Goal: Task Accomplishment & Management: Complete application form

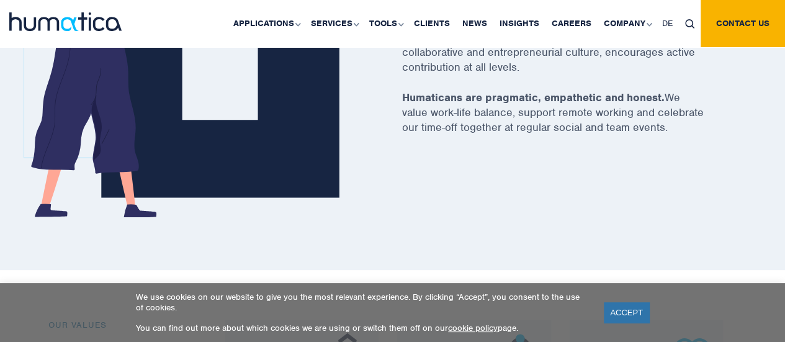
scroll to position [659, 0]
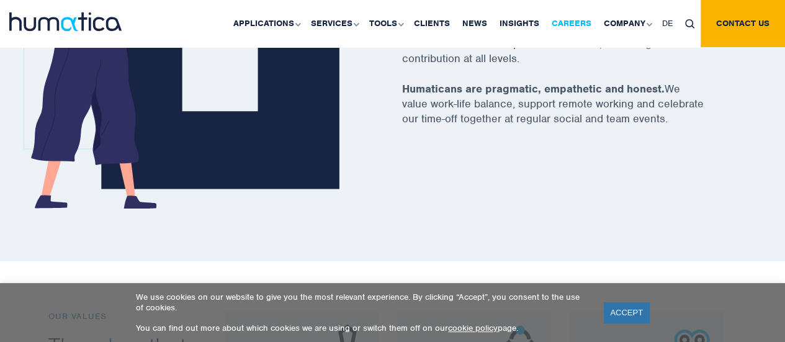
click at [582, 19] on link "Careers" at bounding box center [571, 23] width 52 height 47
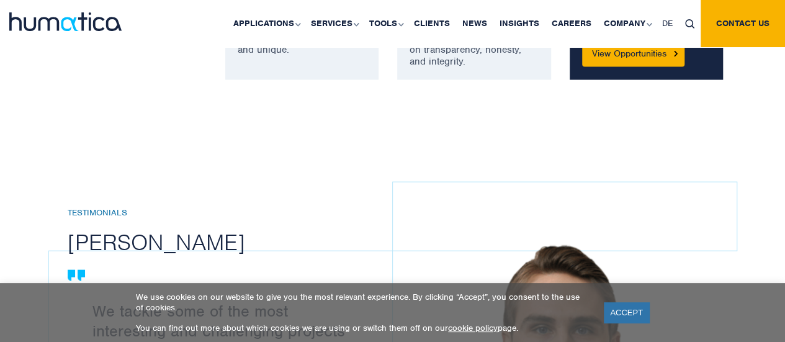
scroll to position [1211, 0]
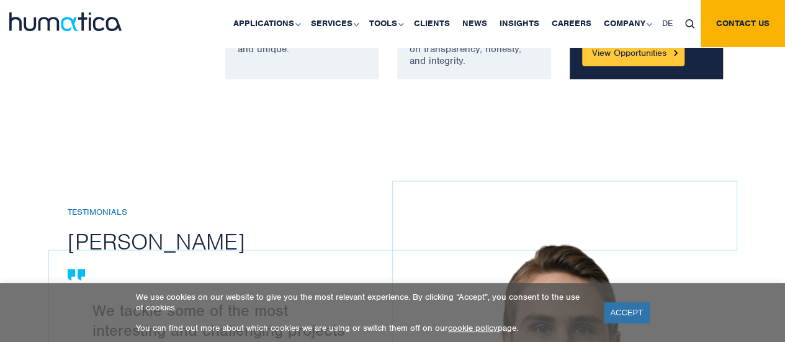
click at [643, 58] on link "View Opportunities" at bounding box center [633, 53] width 102 height 26
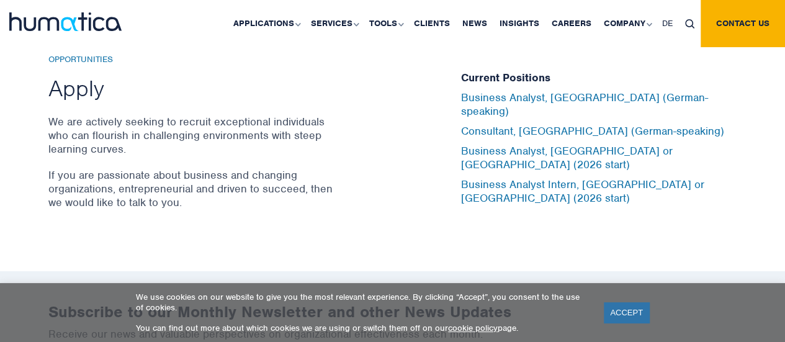
scroll to position [4136, 0]
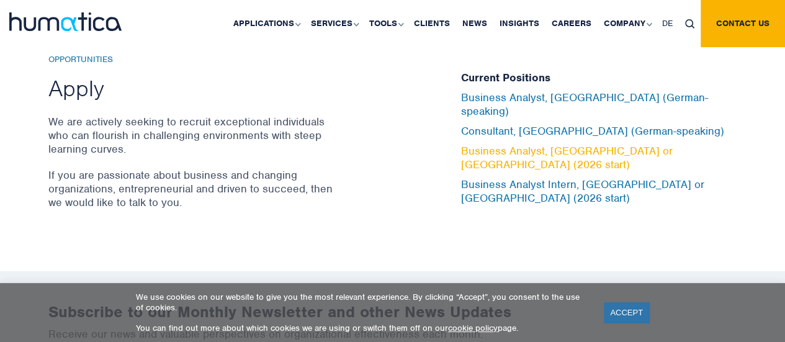
click at [514, 148] on link "Business Analyst, [GEOGRAPHIC_DATA] or [GEOGRAPHIC_DATA] (2026 start)" at bounding box center [567, 157] width 212 height 27
